Goal: Task Accomplishment & Management: Manage account settings

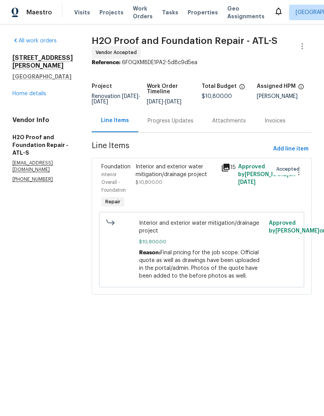
click at [180, 170] on div "Interior and exterior water mitigation/drainage project" at bounding box center [176, 171] width 81 height 16
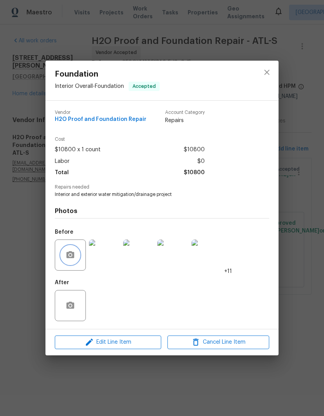
click at [75, 258] on button "button" at bounding box center [70, 255] width 19 height 19
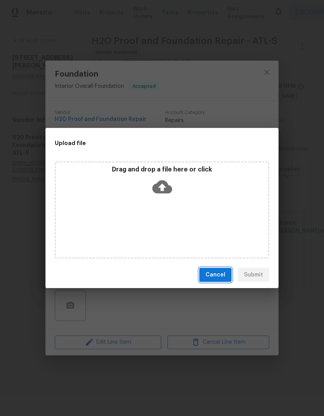
click at [224, 276] on span "Cancel" at bounding box center [216, 275] width 20 height 10
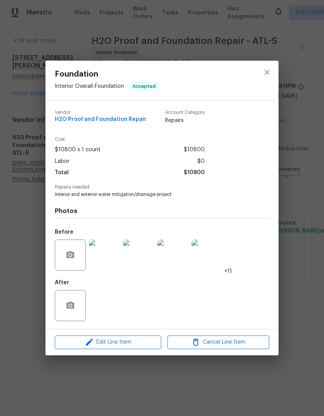
click at [148, 262] on img at bounding box center [138, 255] width 31 height 31
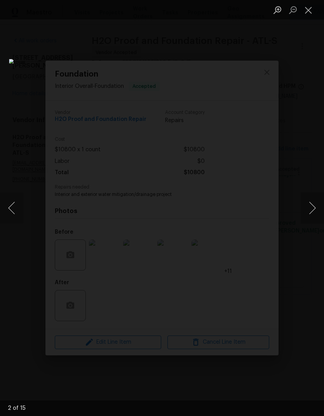
click at [241, 160] on img "Lightbox" at bounding box center [125, 208] width 232 height 298
click at [316, 207] on button "Next image" at bounding box center [312, 208] width 23 height 31
click at [315, 207] on button "Next image" at bounding box center [312, 208] width 23 height 31
click at [19, 211] on button "Previous image" at bounding box center [11, 208] width 23 height 31
click at [15, 210] on button "Previous image" at bounding box center [11, 208] width 23 height 31
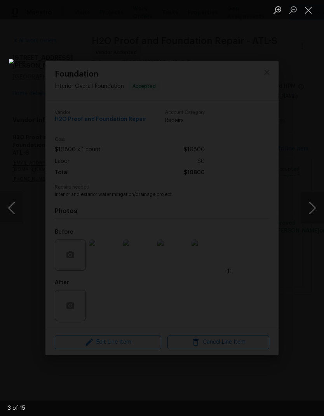
click at [12, 212] on button "Previous image" at bounding box center [11, 208] width 23 height 31
click at [23, 212] on img "Lightbox" at bounding box center [125, 208] width 232 height 298
click at [21, 209] on button "Previous image" at bounding box center [11, 208] width 23 height 31
click at [18, 209] on button "Previous image" at bounding box center [11, 208] width 23 height 31
click at [226, 372] on div "Lightbox" at bounding box center [162, 208] width 324 height 416
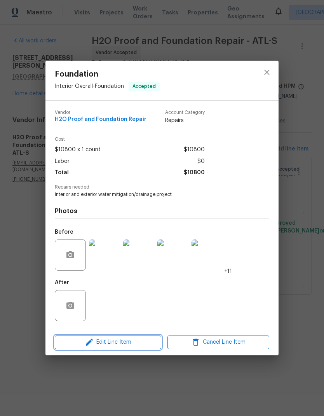
click at [146, 344] on span "Edit Line Item" at bounding box center [108, 343] width 102 height 10
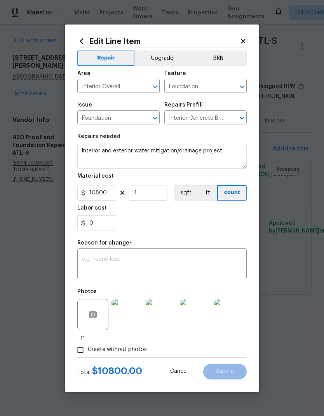
click at [128, 324] on img at bounding box center [127, 314] width 31 height 31
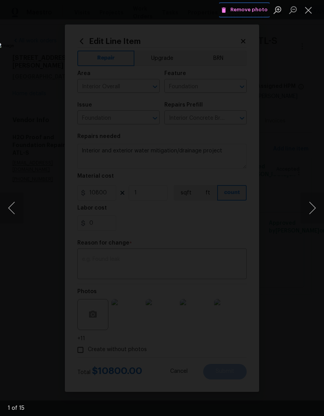
click at [254, 12] on span "Remove photo" at bounding box center [244, 9] width 47 height 9
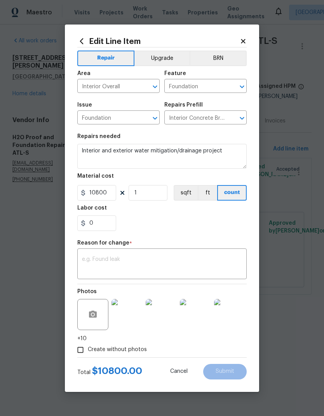
click at [129, 324] on img at bounding box center [127, 314] width 31 height 31
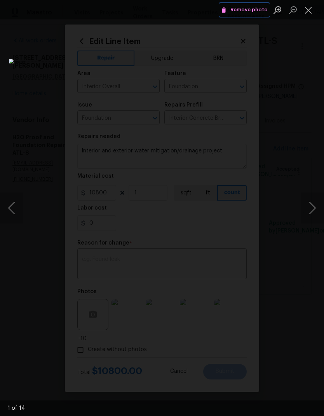
click at [256, 11] on span "Remove photo" at bounding box center [244, 9] width 47 height 9
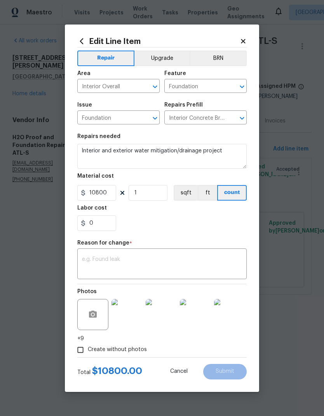
click at [131, 321] on img at bounding box center [127, 314] width 31 height 31
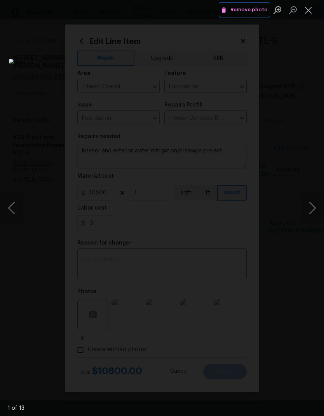
click at [260, 11] on span "Remove photo" at bounding box center [244, 9] width 47 height 9
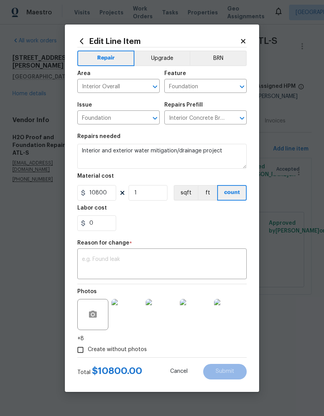
click at [133, 320] on img at bounding box center [127, 314] width 31 height 31
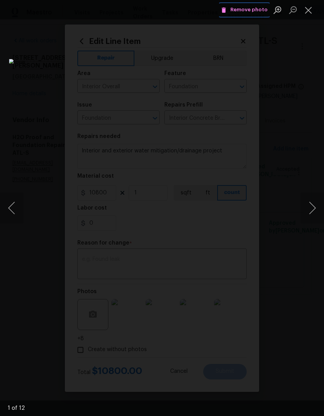
click at [254, 7] on span "Remove photo" at bounding box center [244, 9] width 47 height 9
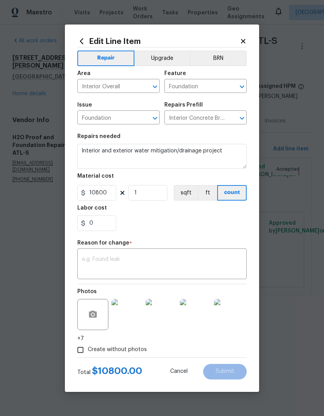
click at [127, 315] on img at bounding box center [127, 314] width 31 height 31
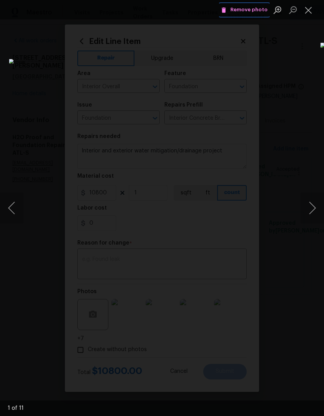
click at [258, 10] on span "Remove photo" at bounding box center [244, 9] width 47 height 9
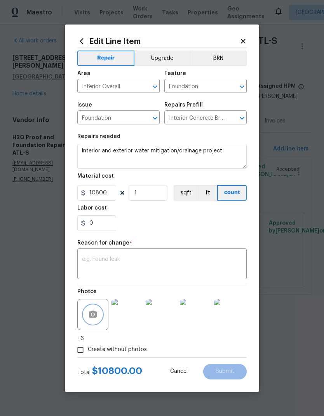
click at [91, 323] on button "button" at bounding box center [93, 314] width 19 height 19
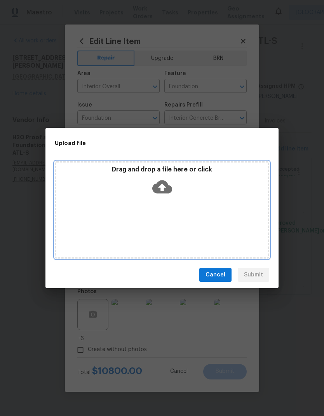
click at [165, 187] on icon at bounding box center [163, 187] width 20 height 20
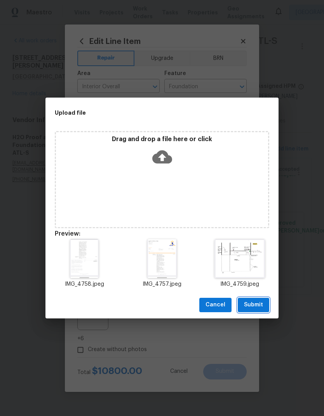
click at [259, 304] on span "Submit" at bounding box center [253, 305] width 19 height 10
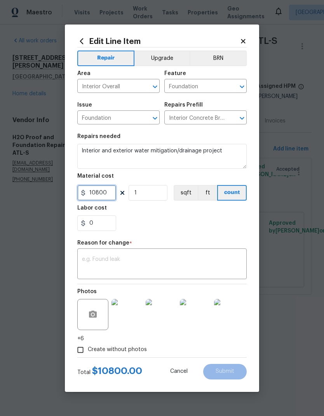
click at [112, 197] on input "10800" at bounding box center [96, 193] width 39 height 16
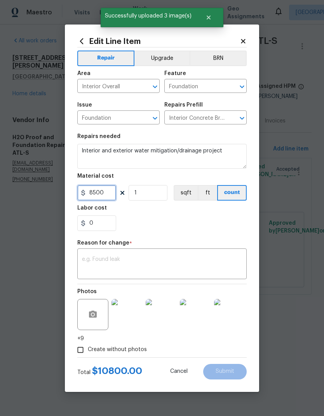
type input "8500"
click at [160, 195] on input "1" at bounding box center [148, 193] width 39 height 16
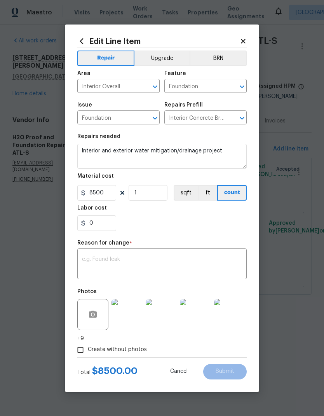
click at [134, 258] on textarea at bounding box center [162, 265] width 160 height 16
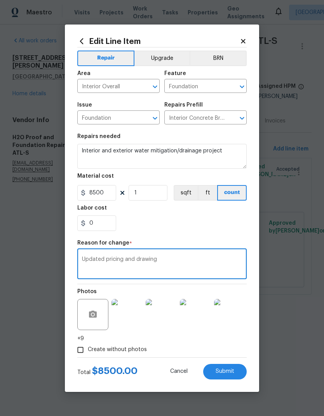
type textarea "Updated pricing and drawing"
click at [236, 372] on button "Submit" at bounding box center [225, 372] width 44 height 16
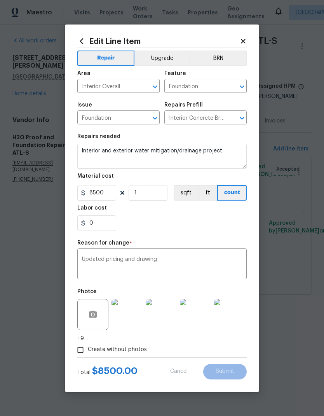
type input "10800"
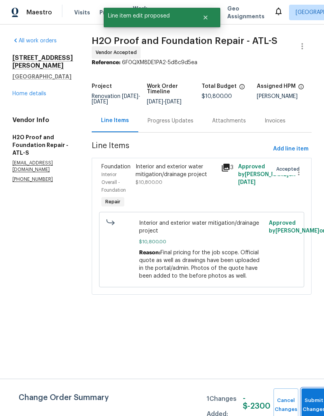
click at [312, 400] on button "Submit Changes" at bounding box center [314, 405] width 25 height 33
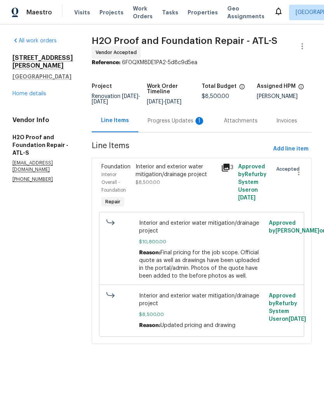
click at [177, 177] on div "Interior and exterior water mitigation/drainage project" at bounding box center [176, 171] width 81 height 16
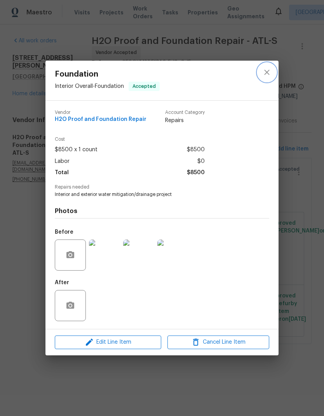
click at [269, 70] on icon "close" at bounding box center [267, 72] width 5 height 5
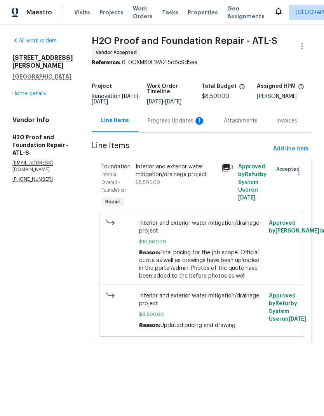
click at [164, 121] on div "Progress Updates 1" at bounding box center [177, 121] width 58 height 8
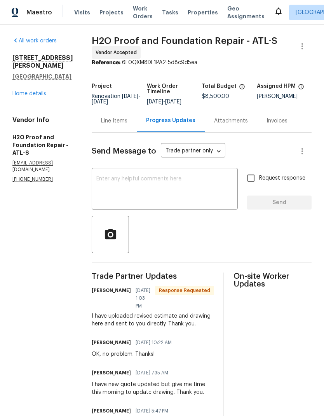
click at [144, 179] on textarea at bounding box center [164, 189] width 137 height 27
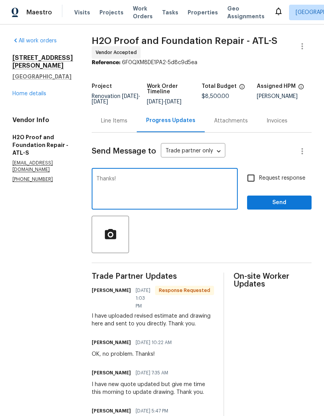
type textarea "Thanks!"
click at [277, 201] on span "Send" at bounding box center [280, 203] width 52 height 10
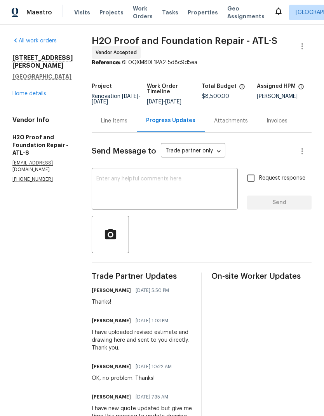
click at [45, 96] on link "Home details" at bounding box center [29, 93] width 34 height 5
